Goal: Subscribe to service/newsletter

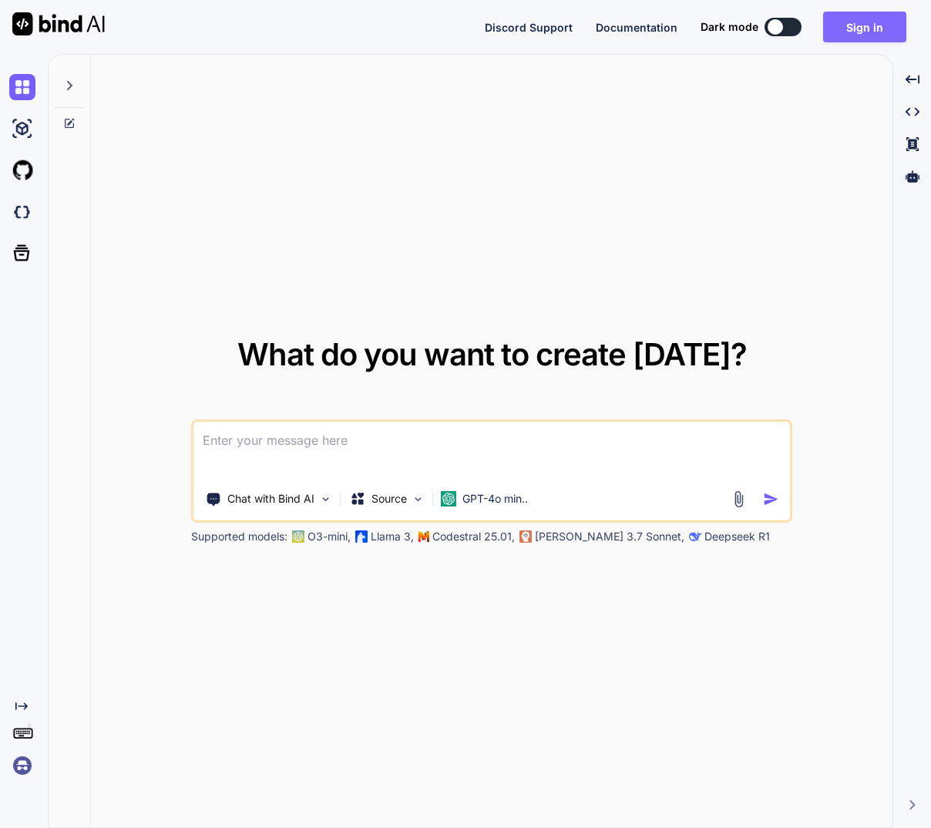
click at [878, 33] on button "Sign in" at bounding box center [864, 27] width 83 height 31
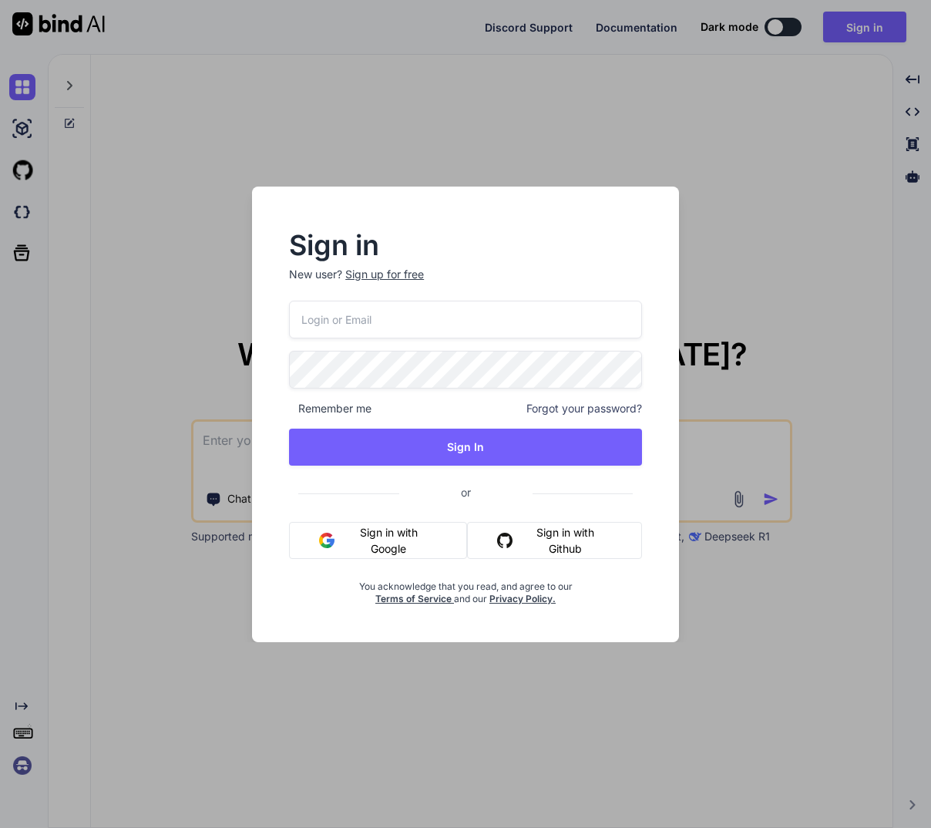
click at [390, 537] on button "Sign in with Google" at bounding box center [377, 540] width 177 height 37
click at [390, 535] on button "Sign in with Google" at bounding box center [377, 540] width 177 height 37
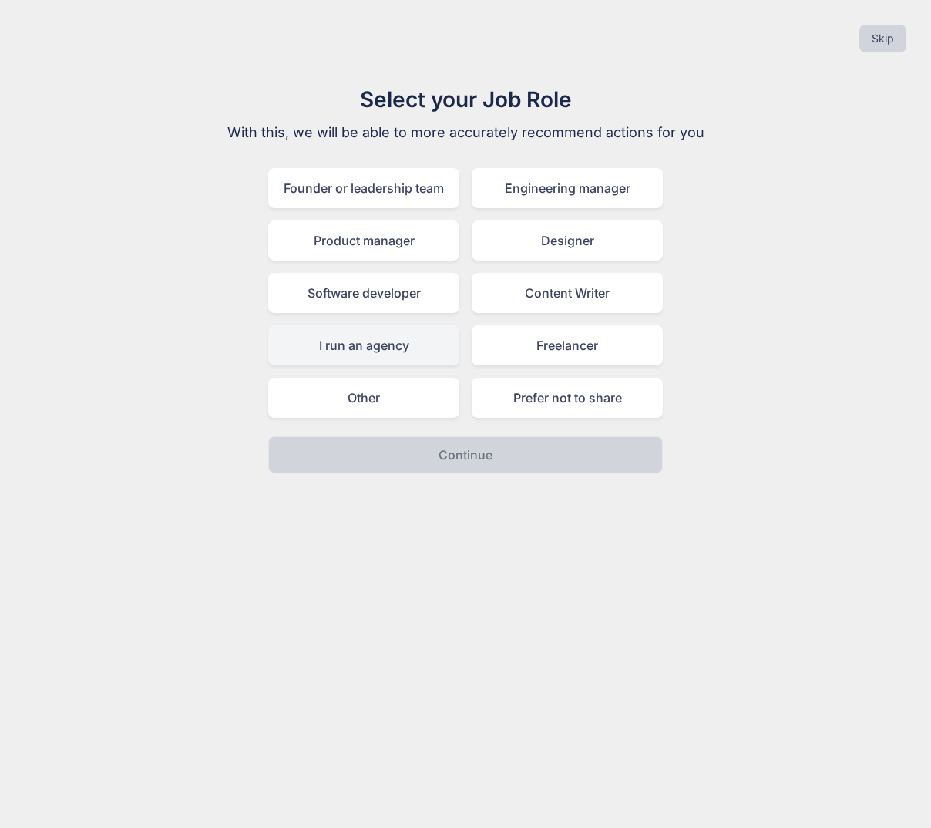
click at [395, 353] on div "I run an agency" at bounding box center [363, 345] width 191 height 40
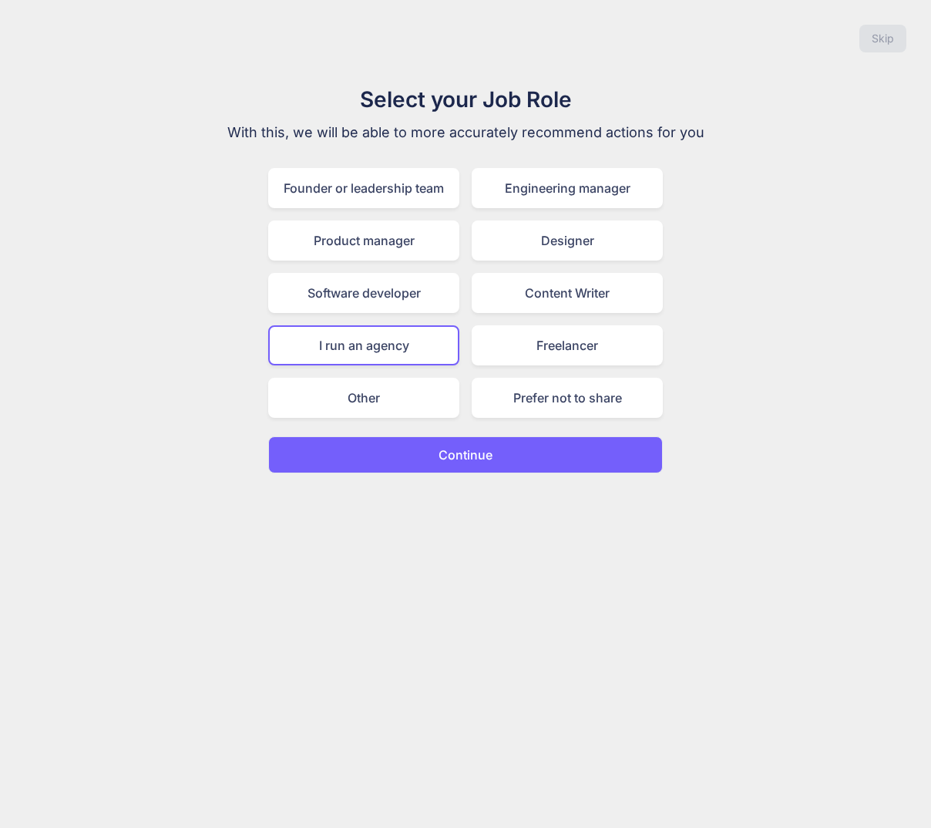
click at [499, 459] on button "Continue" at bounding box center [465, 454] width 395 height 37
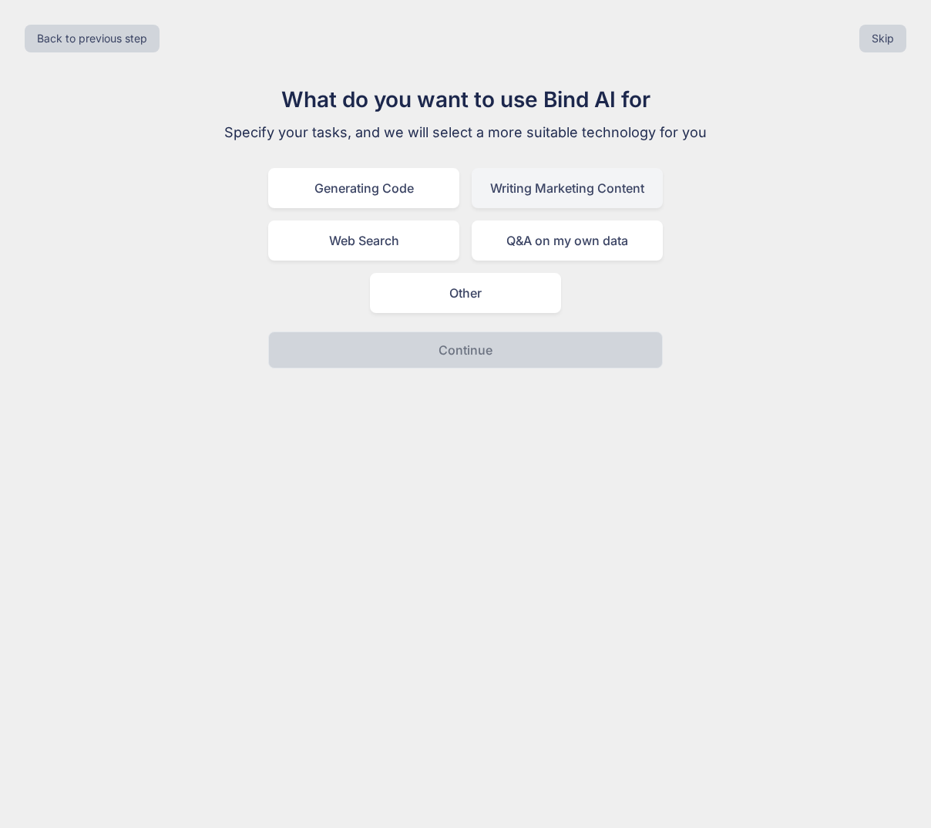
click at [607, 194] on div "Writing Marketing Content" at bounding box center [567, 188] width 191 height 40
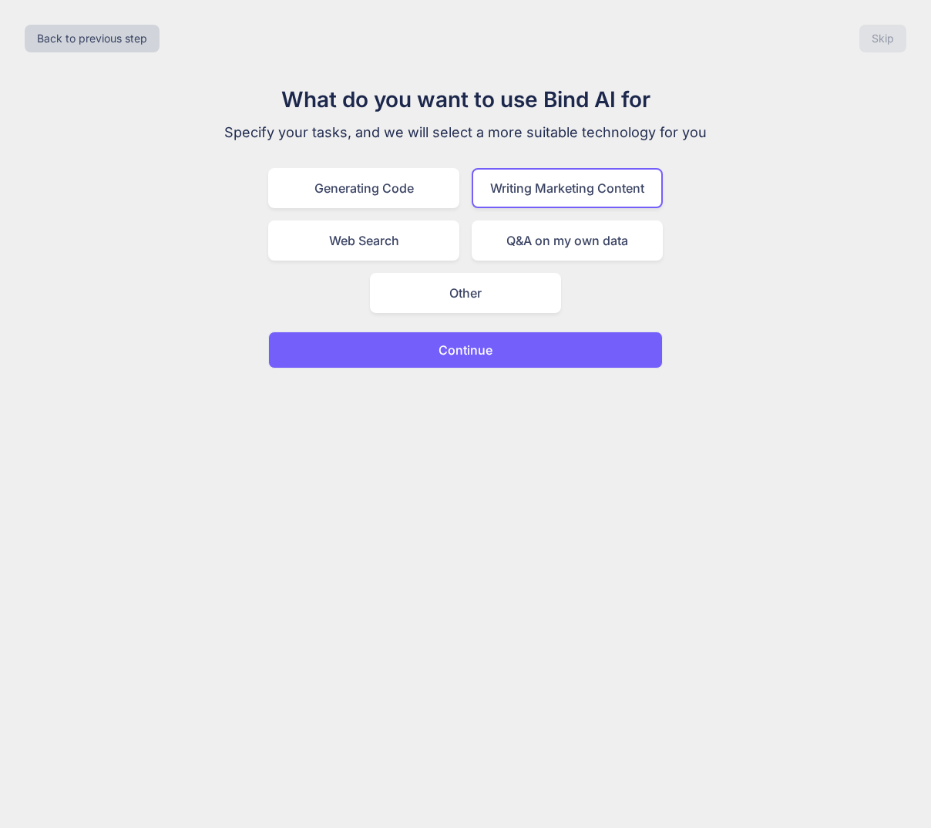
click at [533, 347] on button "Continue" at bounding box center [465, 349] width 395 height 37
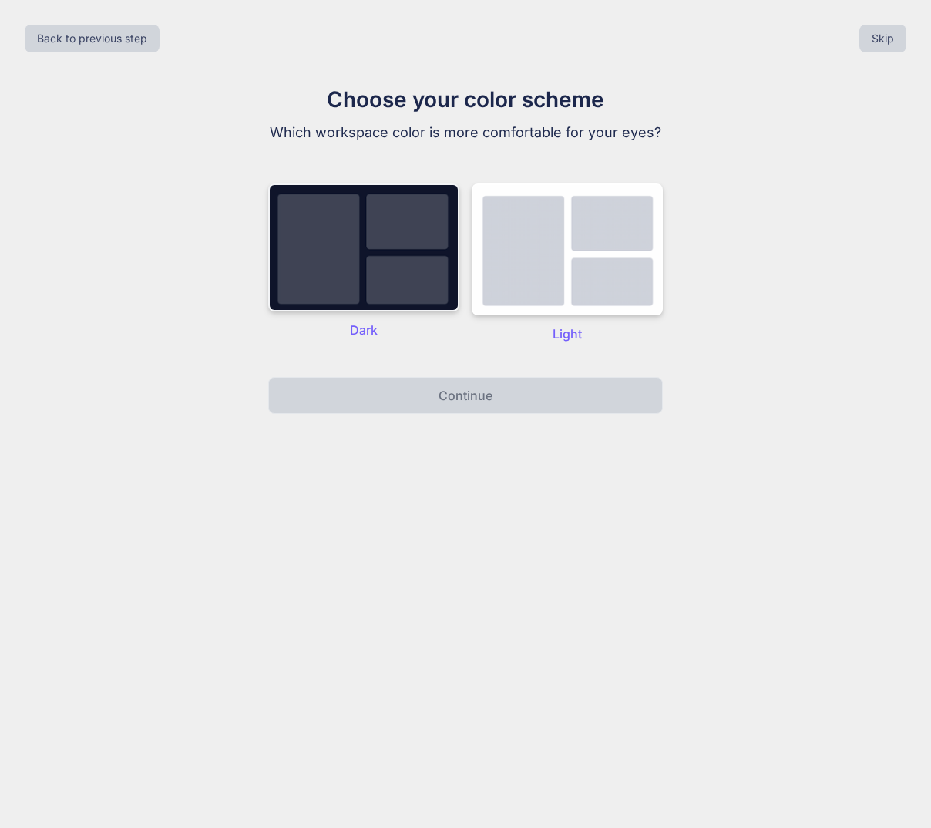
click at [402, 253] on img at bounding box center [363, 247] width 191 height 128
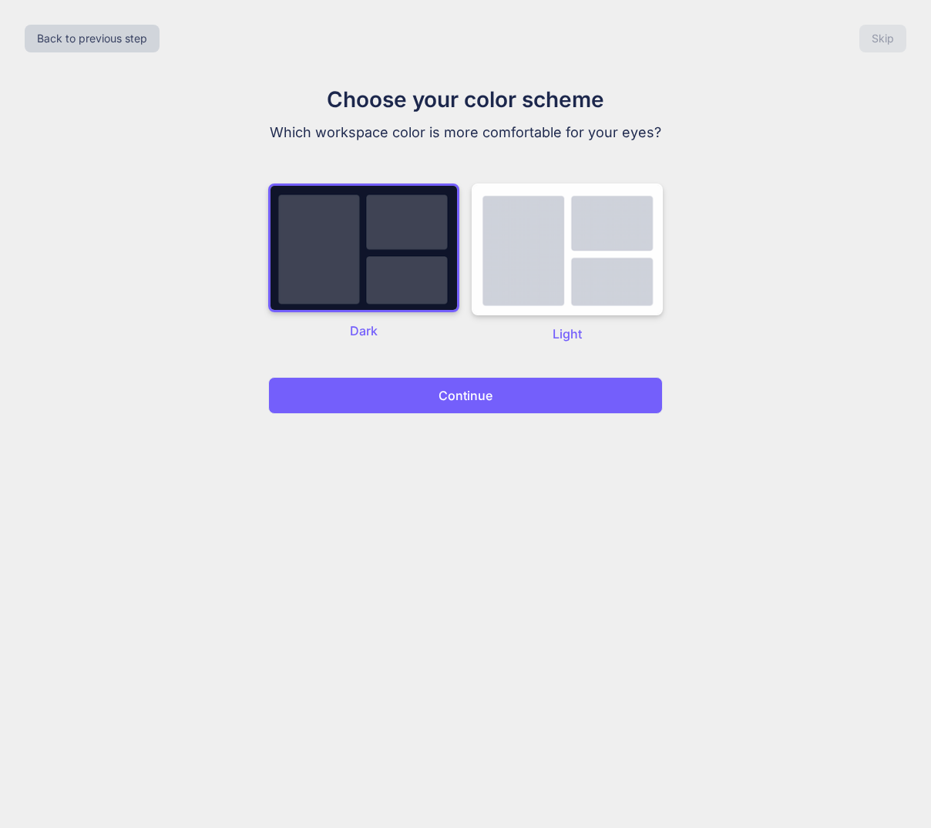
click at [491, 405] on p "Continue" at bounding box center [466, 395] width 54 height 19
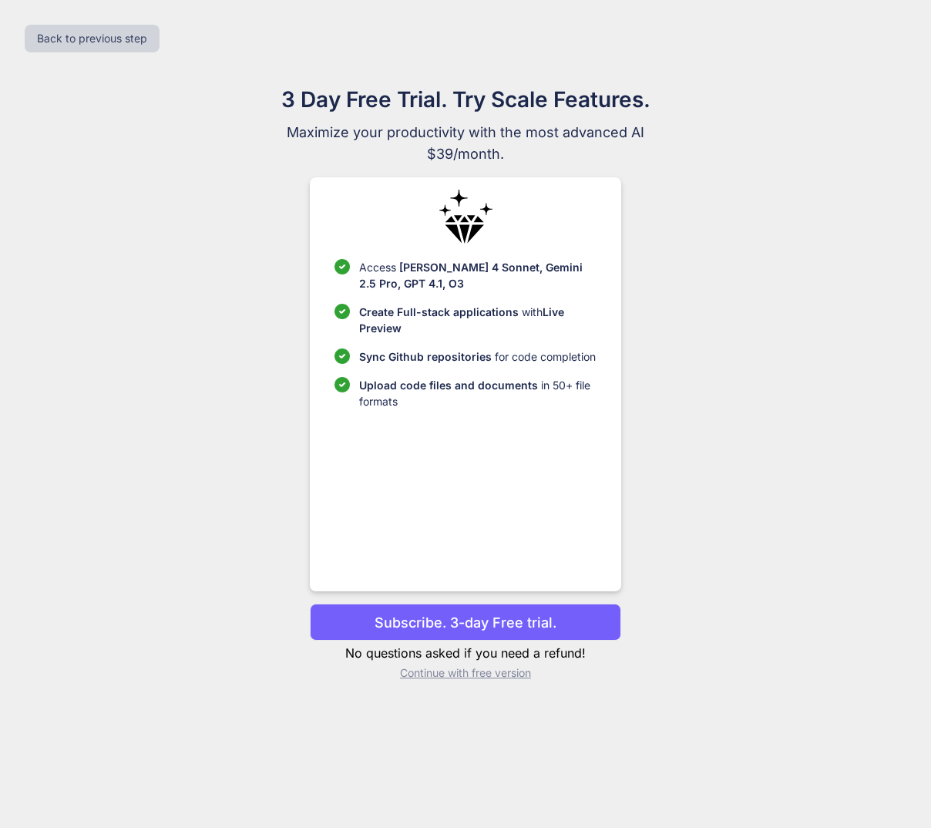
click at [520, 630] on p "Subscribe. 3-day Free trial." at bounding box center [466, 622] width 182 height 21
